Goal: Information Seeking & Learning: Get advice/opinions

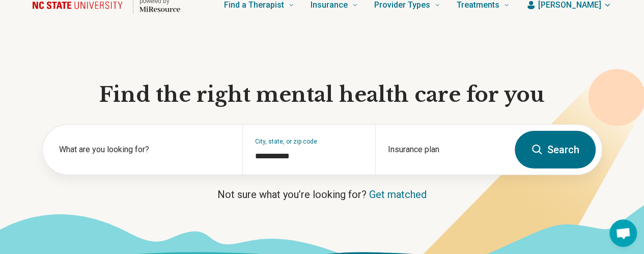
scroll to position [53, 0]
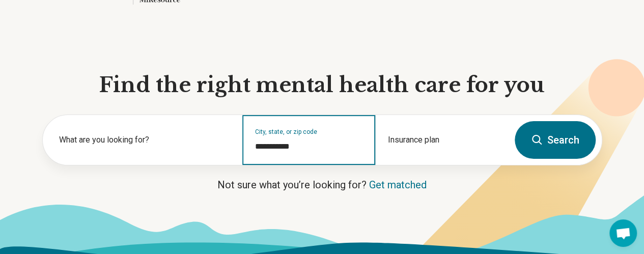
click at [299, 151] on input "**********" at bounding box center [309, 146] width 108 height 12
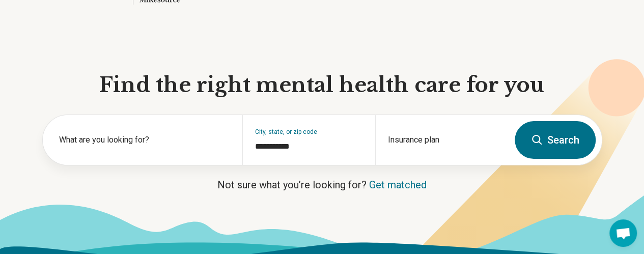
click at [541, 146] on icon at bounding box center [537, 140] width 12 height 12
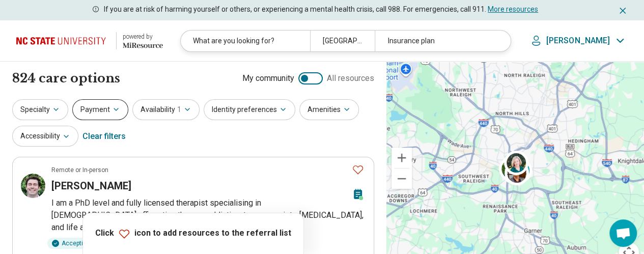
click at [100, 104] on button "Payment" at bounding box center [100, 109] width 56 height 21
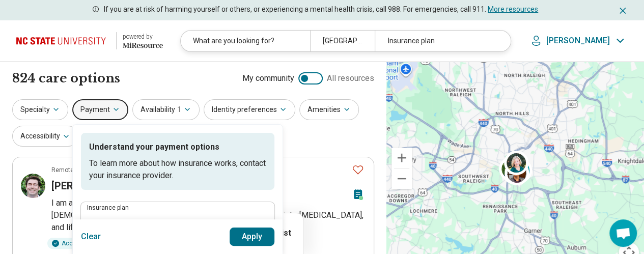
click at [113, 209] on label "Insurance plan" at bounding box center [177, 208] width 181 height 6
click at [113, 211] on input "Insurance plan" at bounding box center [177, 217] width 181 height 12
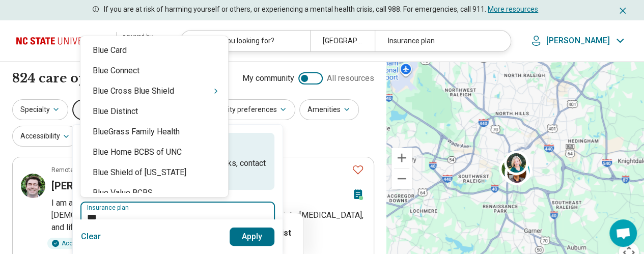
type input "****"
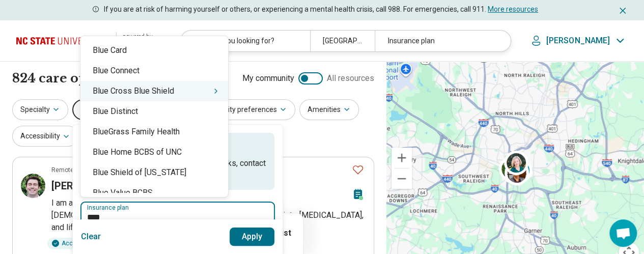
click at [160, 90] on div "Blue Cross Blue Shield" at bounding box center [154, 91] width 148 height 20
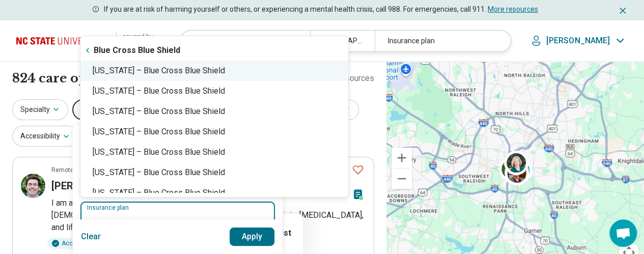
click at [181, 72] on div "[US_STATE] – Blue Cross Blue Shield" at bounding box center [214, 71] width 268 height 20
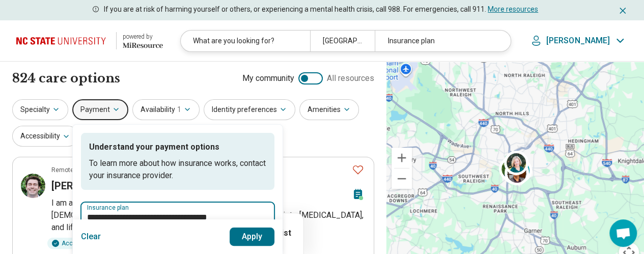
type input "**********"
click at [248, 237] on button "Apply" at bounding box center [251, 236] width 45 height 18
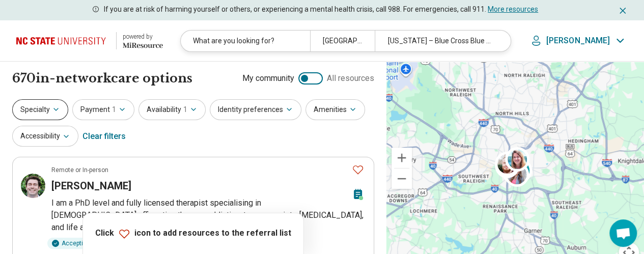
click at [41, 103] on button "Specialty" at bounding box center [40, 109] width 56 height 21
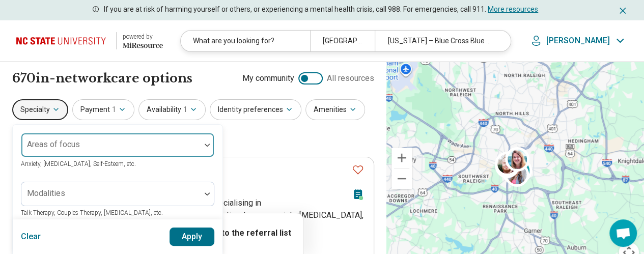
click at [54, 136] on div "Areas of focus" at bounding box center [117, 145] width 193 height 24
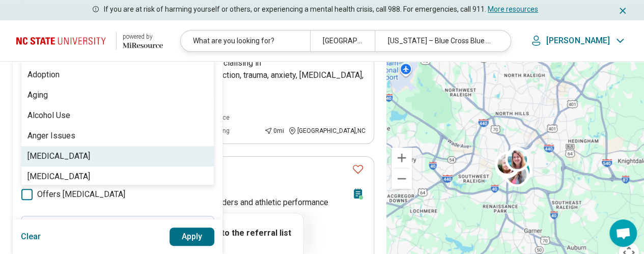
scroll to position [157, 0]
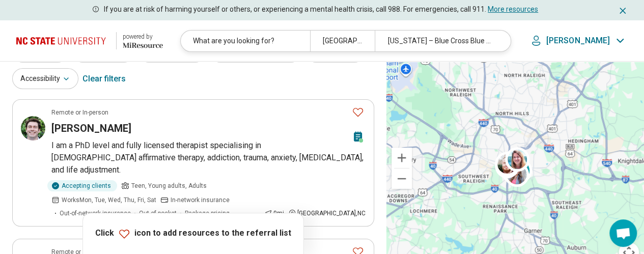
scroll to position [0, 0]
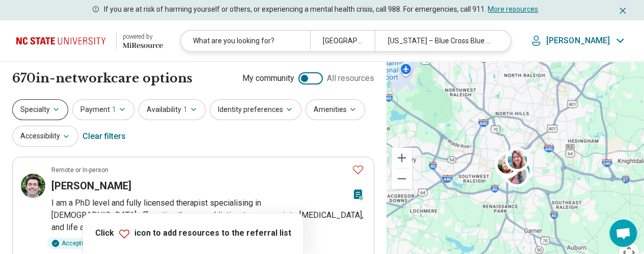
click at [47, 109] on button "Specialty" at bounding box center [40, 109] width 56 height 21
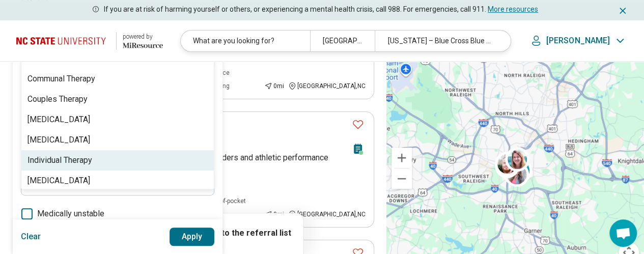
click at [60, 194] on div "Areas of focus Anxiety, [MEDICAL_DATA], Self-Esteem, etc. 8 results available. …" at bounding box center [117, 137] width 193 height 378
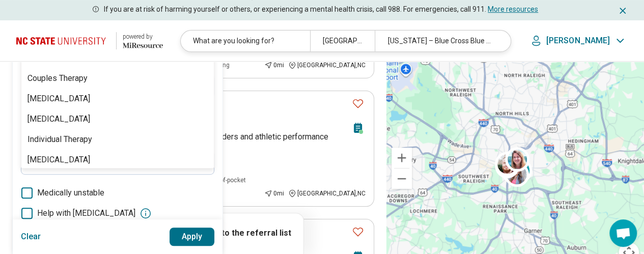
scroll to position [143, 0]
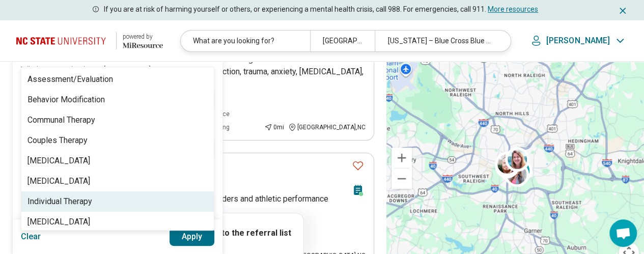
click at [85, 199] on div "Individual Therapy" at bounding box center [59, 201] width 65 height 12
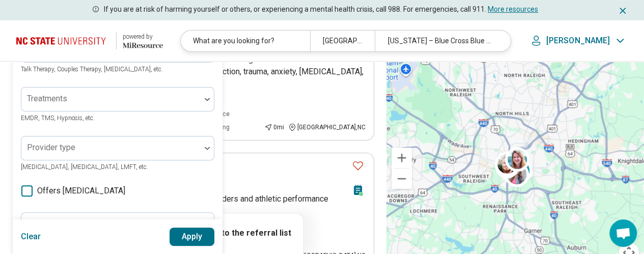
click at [187, 235] on button "Apply" at bounding box center [191, 236] width 45 height 18
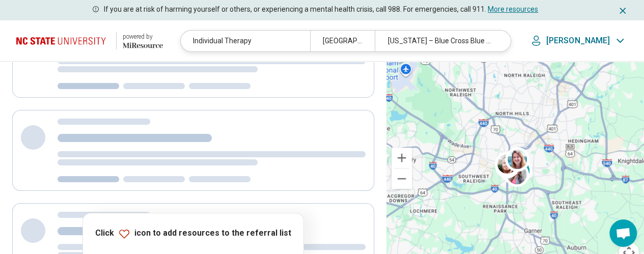
scroll to position [0, 0]
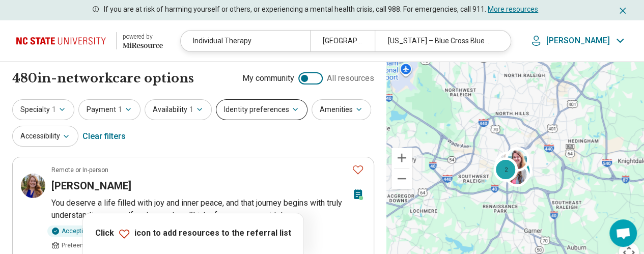
click at [253, 110] on button "Identity preferences" at bounding box center [262, 109] width 92 height 21
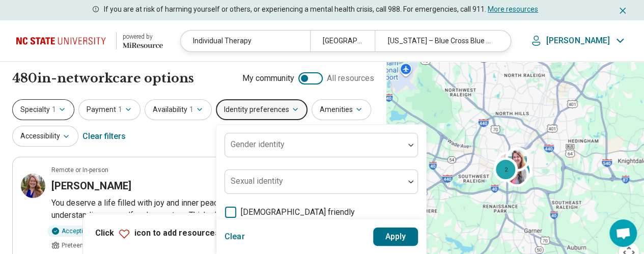
click at [35, 109] on button "Specialty 1" at bounding box center [43, 109] width 62 height 21
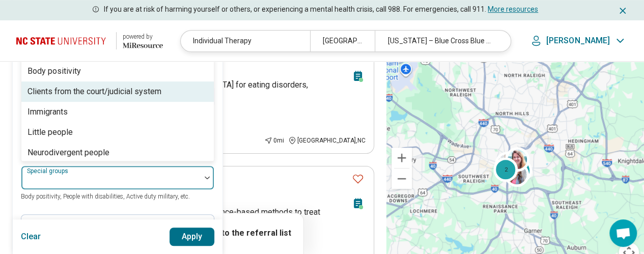
scroll to position [265, 0]
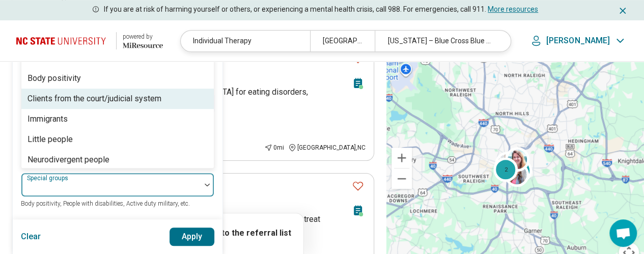
click at [188, 173] on div "23 results available. Use Up and Down to choose options, press Enter to select …" at bounding box center [117, 185] width 193 height 24
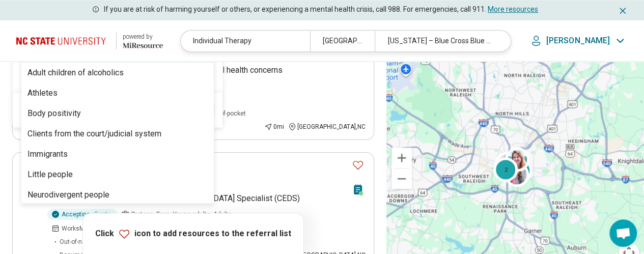
scroll to position [428, 0]
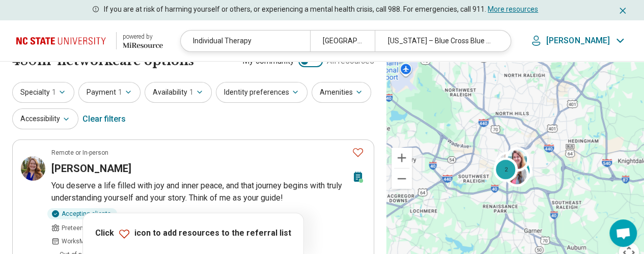
scroll to position [12, 0]
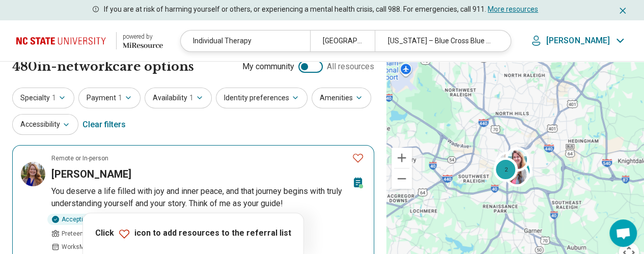
click at [357, 182] on icon at bounding box center [358, 182] width 8 height 10
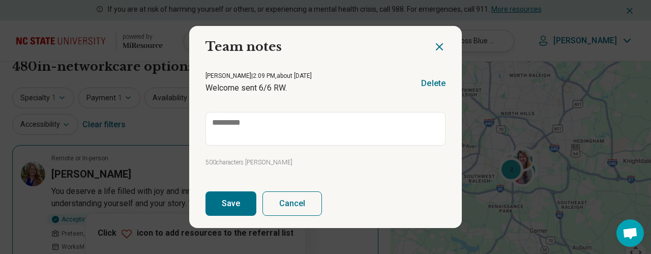
click at [437, 46] on icon "Close dialog" at bounding box center [440, 47] width 6 height 6
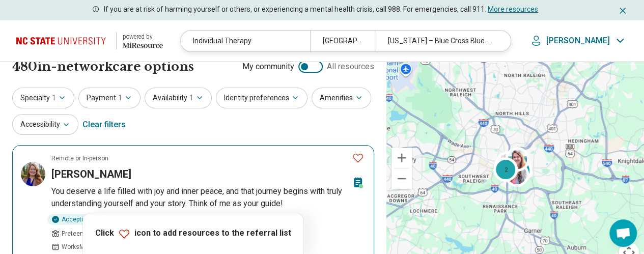
click at [30, 175] on img at bounding box center [33, 174] width 24 height 24
click at [358, 161] on icon "Favorite" at bounding box center [358, 158] width 10 height 9
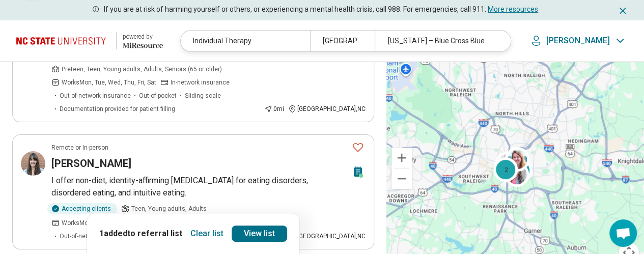
scroll to position [179, 0]
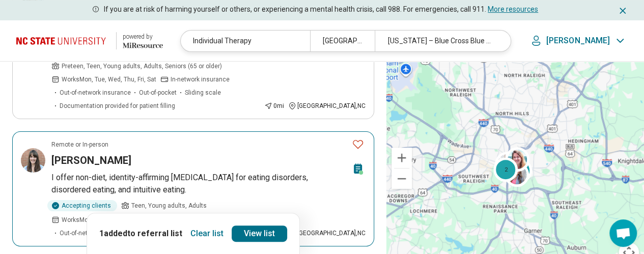
click at [355, 138] on icon "Favorite" at bounding box center [358, 144] width 12 height 12
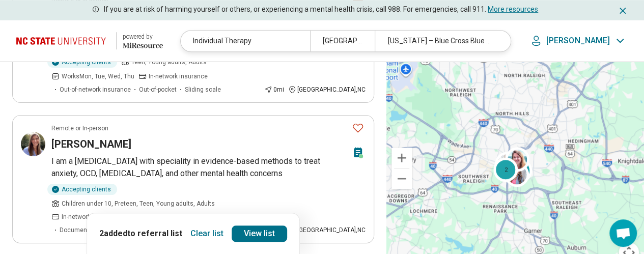
scroll to position [334, 0]
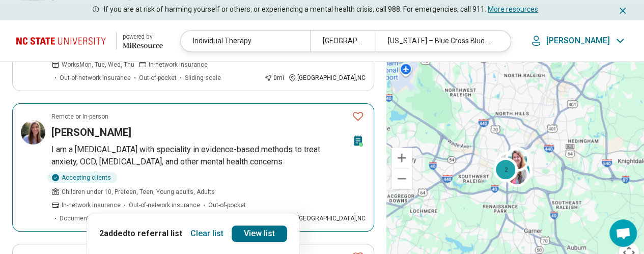
click at [358, 110] on icon "Favorite" at bounding box center [358, 116] width 12 height 12
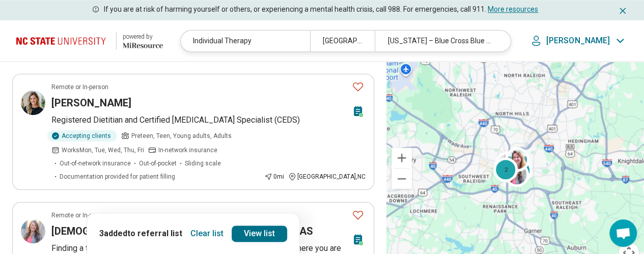
scroll to position [461, 0]
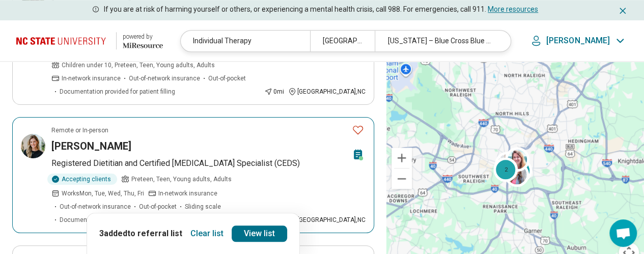
click at [358, 124] on icon "Favorite" at bounding box center [358, 130] width 12 height 12
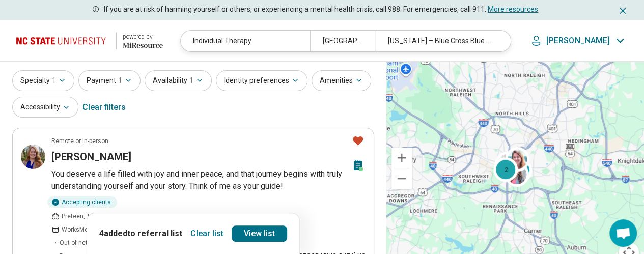
scroll to position [0, 0]
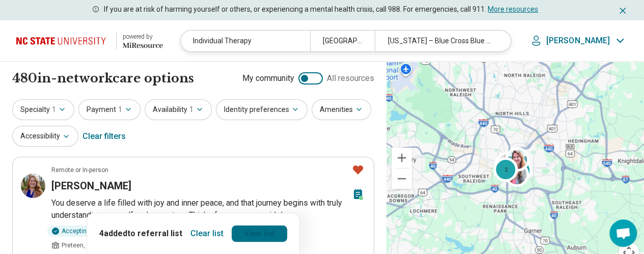
click at [244, 233] on link "View list" at bounding box center [259, 233] width 55 height 16
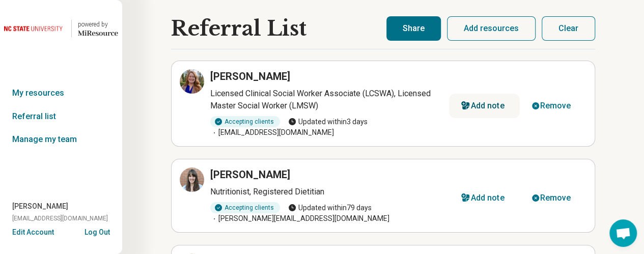
click at [482, 105] on div "Add note" at bounding box center [488, 106] width 34 height 8
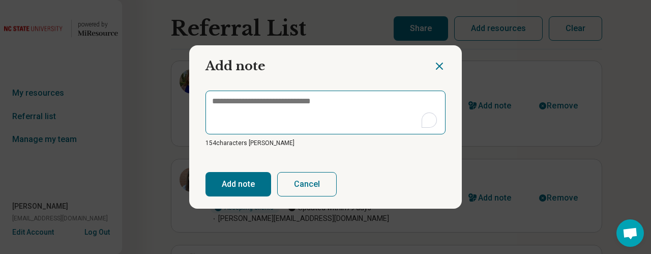
click at [335, 120] on textarea "To enrich screen reader interactions, please activate Accessibility in Grammarl…" at bounding box center [326, 113] width 240 height 44
type textarea "*"
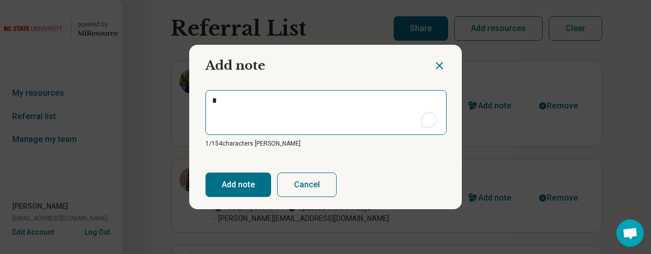
type textarea "*"
type textarea "**"
type textarea "*"
type textarea "***"
type textarea "*"
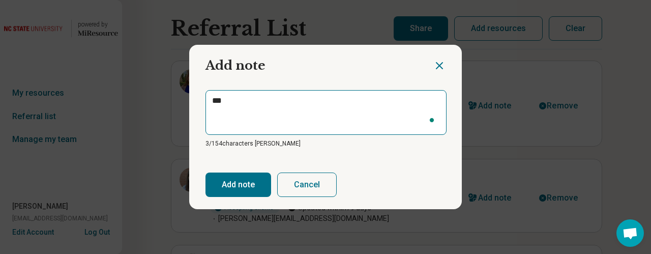
type textarea "****"
type textarea "*"
type textarea "****"
type textarea "*"
type textarea "******"
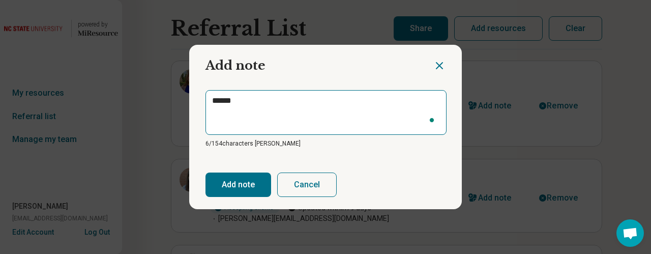
type textarea "*"
type textarea "*******"
type textarea "*"
type textarea "********"
type textarea "*"
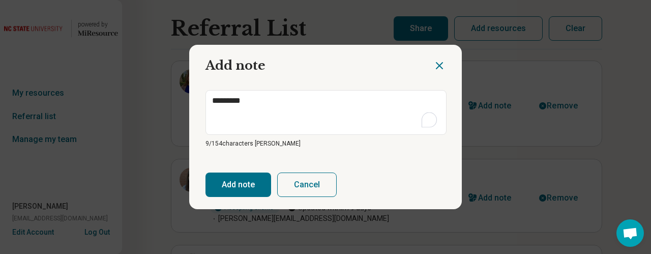
type textarea "*********"
click at [245, 182] on button "Add note" at bounding box center [239, 185] width 66 height 24
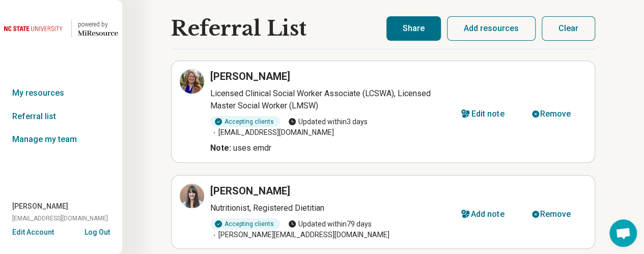
click at [407, 25] on button "Share" at bounding box center [413, 28] width 54 height 24
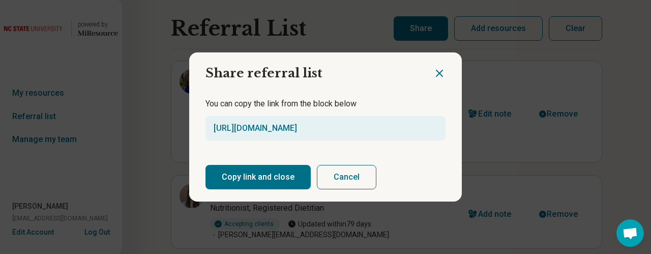
click at [267, 175] on button "Copy link and close" at bounding box center [258, 177] width 105 height 24
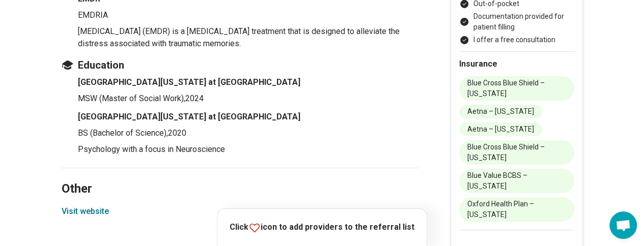
scroll to position [1706, 0]
